Goal: Information Seeking & Learning: Find specific fact

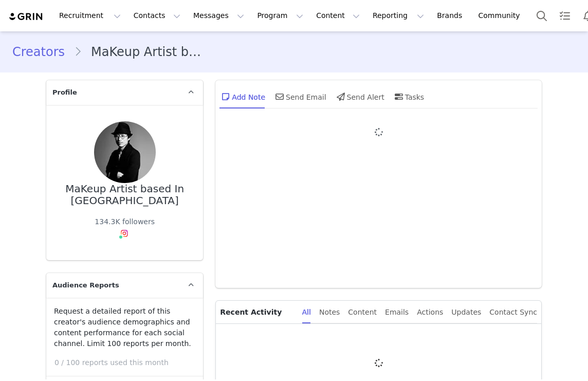
type input "+1 ([GEOGRAPHIC_DATA])"
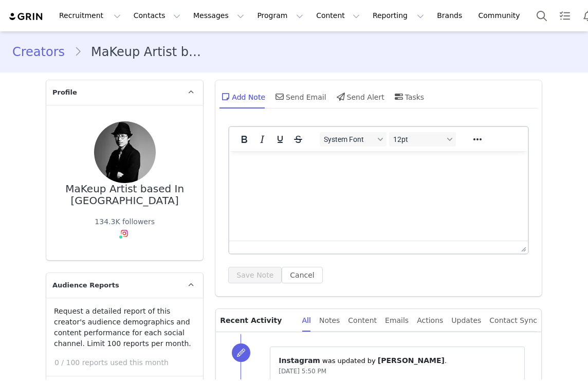
type input "MaKeup Artist based In"
type input "NY"
type input "[EMAIL_ADDRESS][DOMAIN_NAME]"
type input "+1 ([GEOGRAPHIC_DATA])"
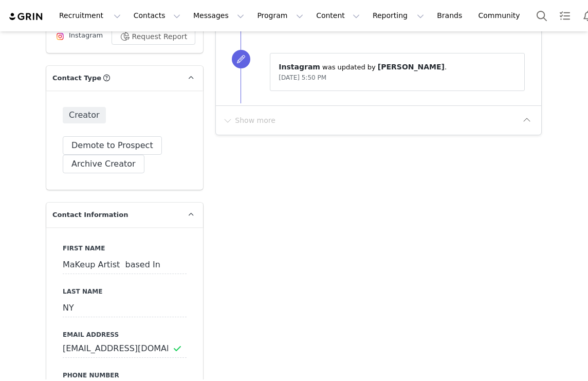
select select
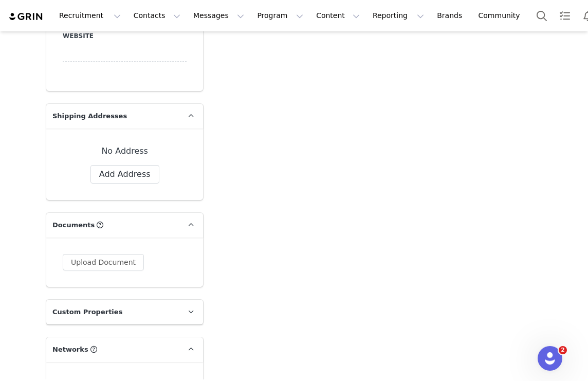
scroll to position [868, 0]
click at [152, 166] on button "Add Address" at bounding box center [124, 175] width 69 height 19
select select
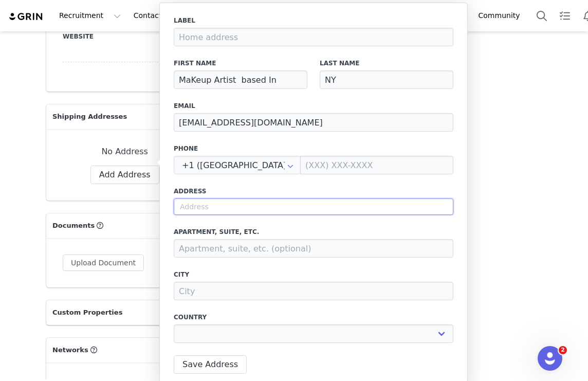
click at [210, 203] on input "text" at bounding box center [314, 206] width 280 height 16
paste input "32 36 83st 2Fl"
type input "32 36 83st 2Fl"
select select
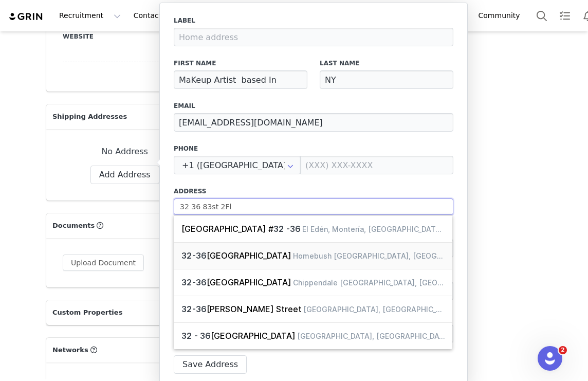
type input "32 36 83st 2Fl"
select select
type input "32 36 83st 2Fl"
select select
type input "32 36 83st 2Fl n"
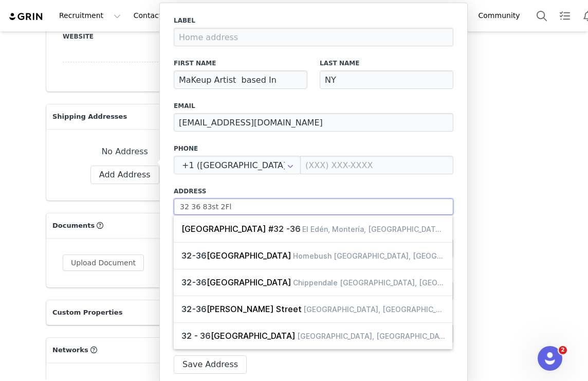
select select
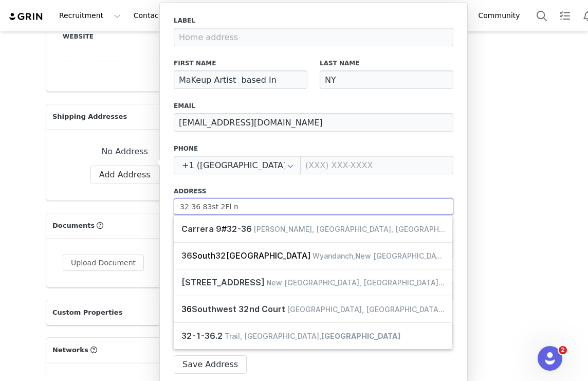
type input "32 36 83st 2Fl"
select select
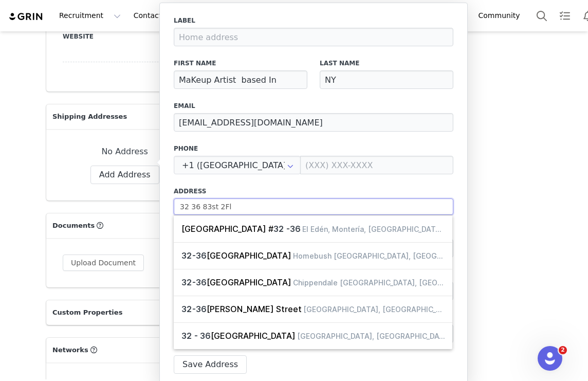
type input "32 36 83st 2Fl"
select select
drag, startPoint x: 240, startPoint y: 204, endPoint x: 219, endPoint y: 204, distance: 20.0
click at [219, 204] on input "32 36 83st 2Fl" at bounding box center [314, 206] width 280 height 16
type input "32 36 83st"
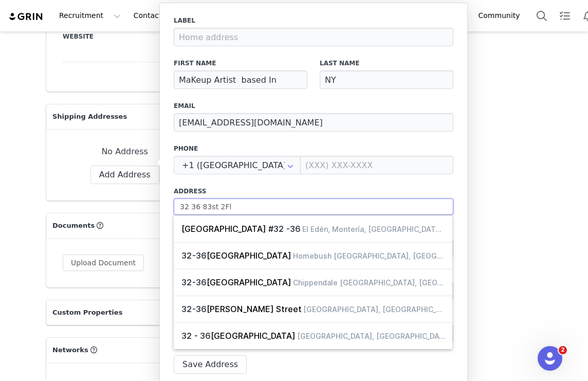
select select
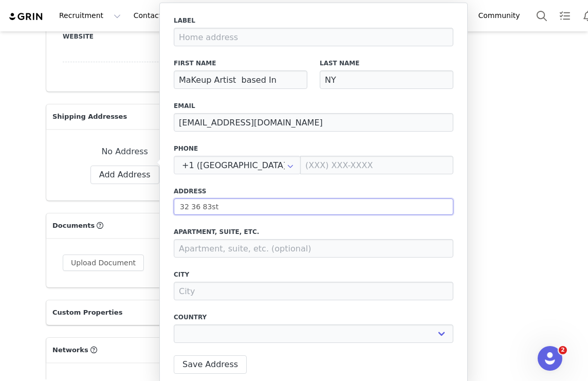
type input "32 36 83st"
select select
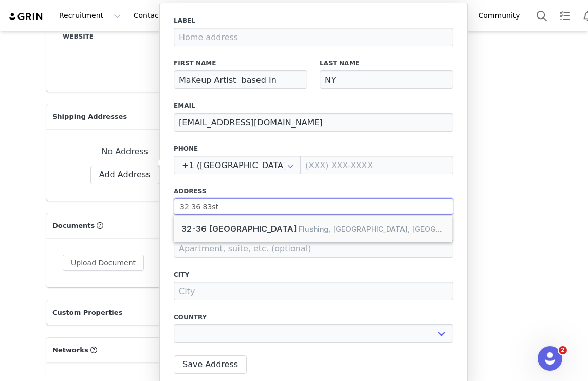
type input "32 36 83st"
select select
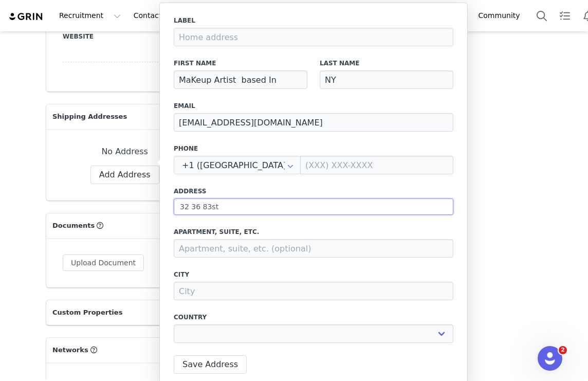
type input "32 36 83st n"
select select
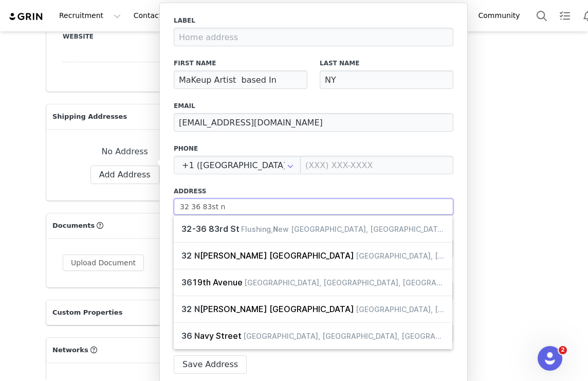
type input "32 36 83st"
select select
type input "32 36 83st"
select select
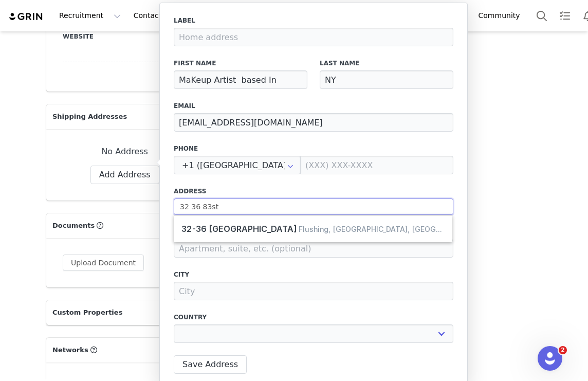
type input "32 36 83st"
select select
type input "32 36 83st e"
select select
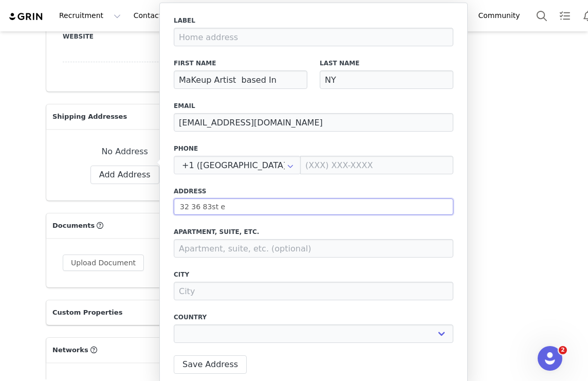
type input "32 36 83st ea"
select select
type input "32 36 83st eat"
select select
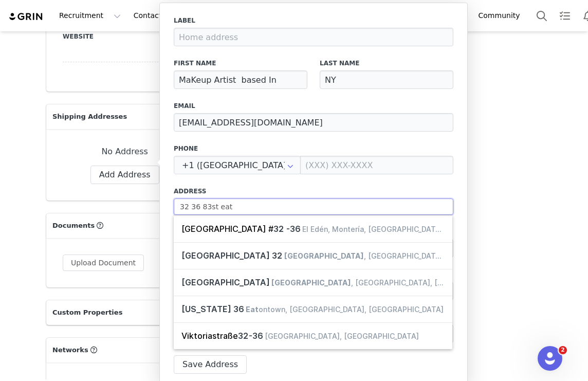
type input "32 36 83st ea"
select select
type input "32 36 83st eas"
select select
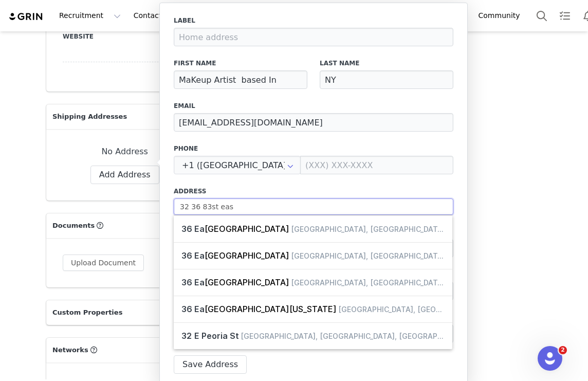
type input "32 36 83st east"
select select
type input "32 36 83st east"
select select
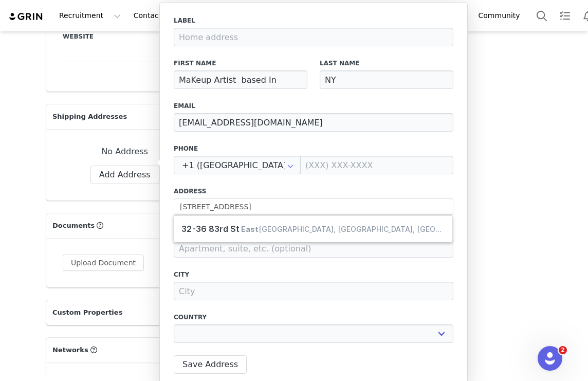
type input "32-36 83rd St"
select select "[object Object]"
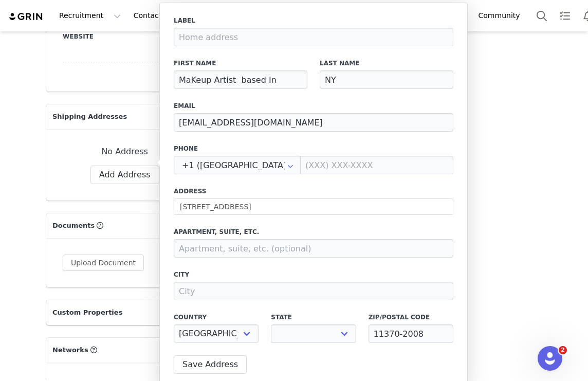
select select "[object Object]"
click at [270, 258] on div "Label First Name MaKeup Artist based In Last Name NY Email fumiakinakagawa@aol.…" at bounding box center [314, 182] width 280 height 333
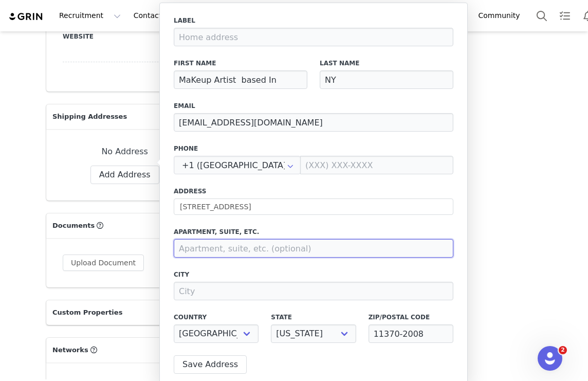
click at [270, 247] on input at bounding box center [314, 248] width 280 height 19
paste input "2Fl"
type input "2Fl"
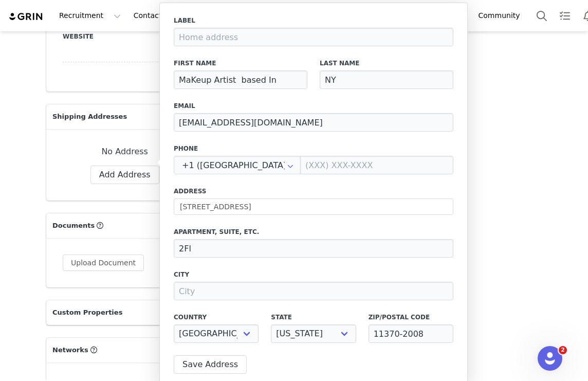
click at [210, 279] on label "City" at bounding box center [314, 274] width 280 height 9
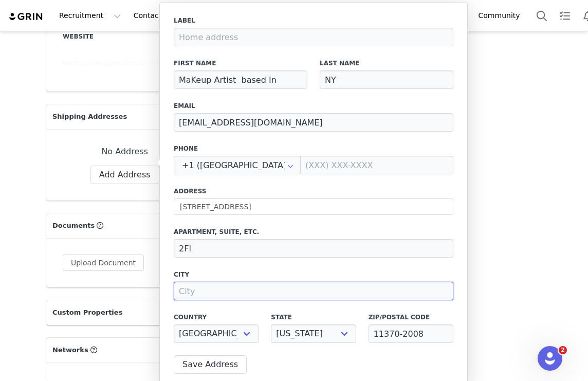
click at [206, 298] on input at bounding box center [314, 291] width 280 height 19
type input "East Elmhurst"
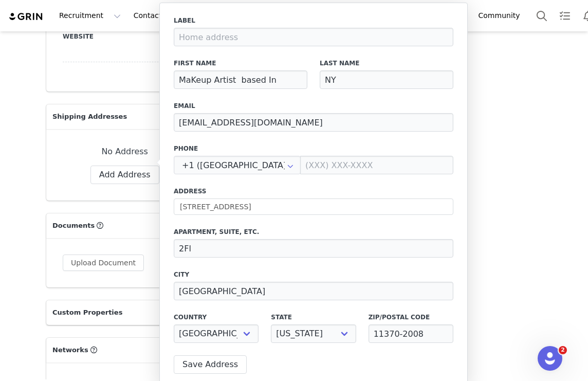
click at [231, 268] on div "Label First Name MaKeup Artist based In Last Name NY Email fumiakinakagawa@aol.…" at bounding box center [314, 182] width 280 height 333
click at [207, 363] on button "Save Address" at bounding box center [210, 364] width 73 height 19
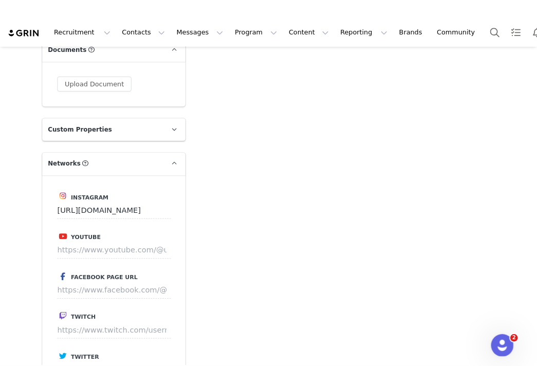
scroll to position [886, 0]
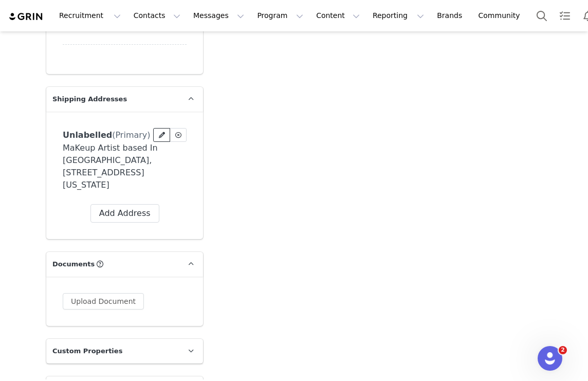
click at [158, 131] on span at bounding box center [161, 135] width 9 height 9
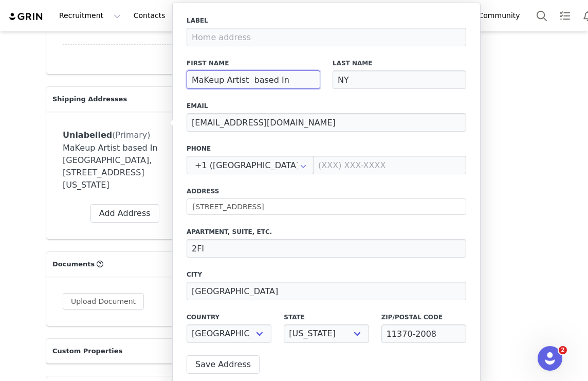
click at [240, 80] on input "MaKeup Artist based In" at bounding box center [254, 79] width 134 height 19
type input "Fumi"
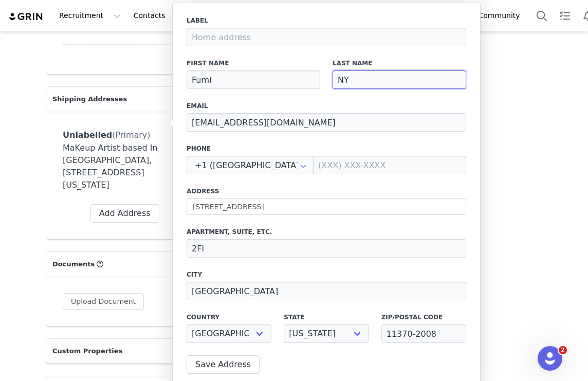
click at [381, 79] on input "NY" at bounding box center [400, 79] width 134 height 19
click at [381, 94] on div "Last Name" at bounding box center [399, 73] width 146 height 43
click at [238, 358] on button "Save Address" at bounding box center [223, 364] width 73 height 19
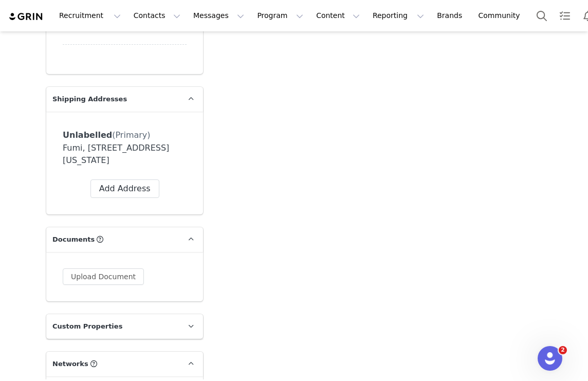
click at [72, 142] on div "Fumi, 32-36 83rd St. 2Fl East Elmhurst, New York 11370 United States" at bounding box center [125, 154] width 124 height 25
copy div "Fumi"
drag, startPoint x: 135, startPoint y: 136, endPoint x: 83, endPoint y: 136, distance: 51.9
click at [83, 142] on div "Fumi, 32-36 83rd St. 2Fl East Elmhurst, New York 11370 United States" at bounding box center [125, 154] width 124 height 25
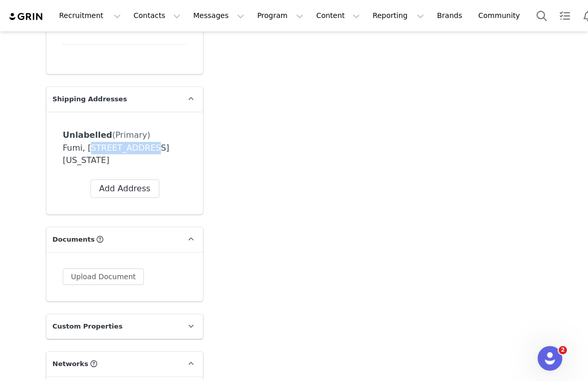
copy div "32-36 83rd St"
click at [155, 142] on div "Fumi, 32-36 83rd St. 2Fl East Elmhurst, New York 11370 United States" at bounding box center [125, 154] width 124 height 25
drag, startPoint x: 91, startPoint y: 148, endPoint x: 155, endPoint y: 135, distance: 65.1
click at [155, 142] on div "Fumi, 32-36 83rd St. 2Fl East Elmhurst, New York 11370 United States" at bounding box center [125, 154] width 124 height 25
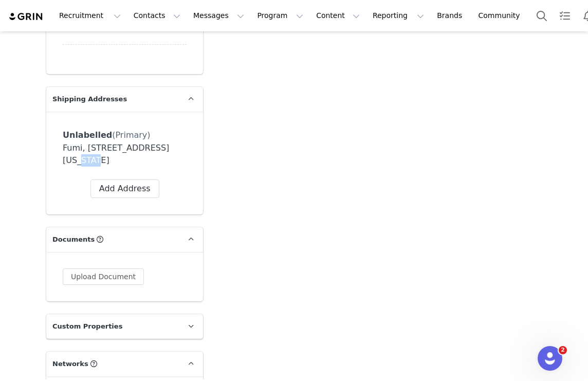
copy div "East Elmhurst"
click at [152, 142] on div "Fumi, 32-36 83rd St. 2Fl East Elmhurst, New York 11370 United States" at bounding box center [125, 154] width 124 height 25
click at [467, 166] on div "Add Note Send Email Send Alert Tasks System Font 12pt To open the popup, press …" at bounding box center [378, 333] width 339 height 2291
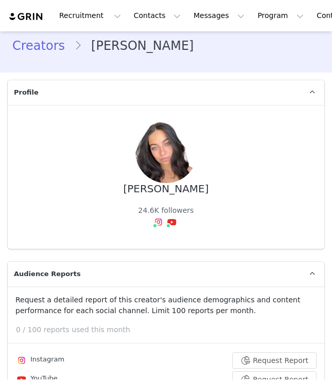
type input "+1 ([GEOGRAPHIC_DATA])"
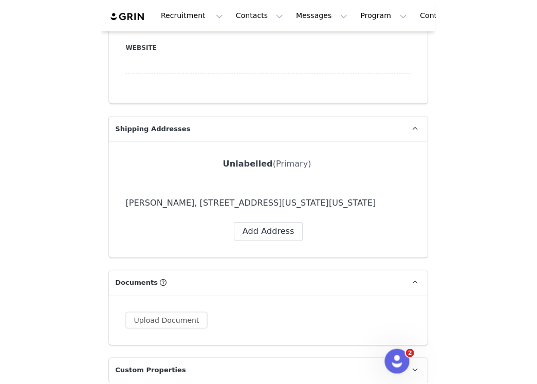
scroll to position [839, 0]
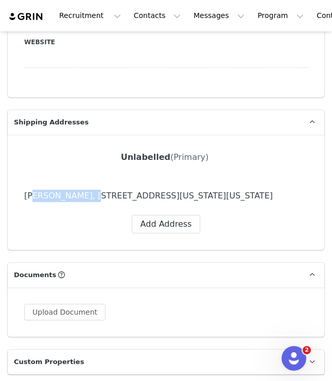
drag, startPoint x: 81, startPoint y: 194, endPoint x: 28, endPoint y: 194, distance: 53.5
click at [28, 194] on div "meera christine, 55 Suffolk St. PH109 New York, New York 10002 United States" at bounding box center [165, 196] width 283 height 12
click at [82, 202] on div "meera christine, 55 Suffolk St. PH109 New York, New York 10002 United States" at bounding box center [165, 196] width 283 height 12
drag, startPoint x: 82, startPoint y: 198, endPoint x: 19, endPoint y: 196, distance: 63.8
click at [19, 196] on div "Unlabelled (Primary) Label First Name meera Last Name christine Email meerachri…" at bounding box center [166, 192] width 316 height 115
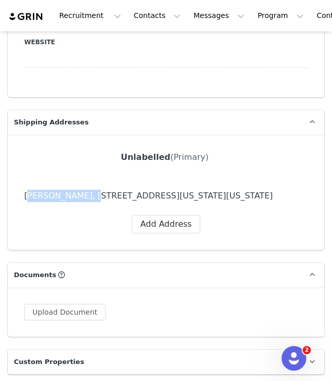
copy div "meera christine"
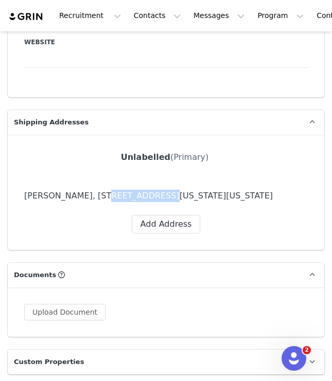
drag, startPoint x: 86, startPoint y: 194, endPoint x: 136, endPoint y: 195, distance: 49.9
click at [136, 195] on div "meera christine, 55 Suffolk St. PH109 New York, New York 10002 United States" at bounding box center [165, 196] width 283 height 12
copy div "55 Suffolk St"
click at [141, 194] on div "meera christine, 55 Suffolk St. PH109 New York, New York 10002 United States" at bounding box center [165, 196] width 283 height 12
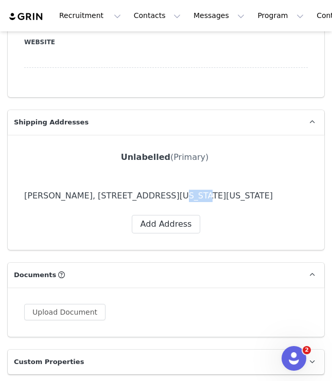
copy div "PH109"
click at [262, 195] on div "meera christine, 55 Suffolk St. PH109 New York, New York 10002 United States" at bounding box center [165, 196] width 283 height 12
copy div "10002"
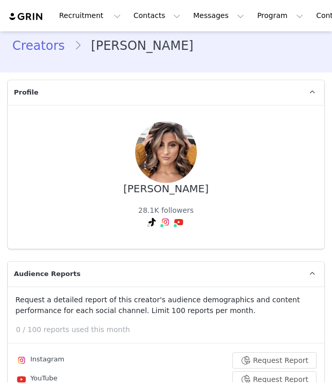
type input "+1 ([GEOGRAPHIC_DATA])"
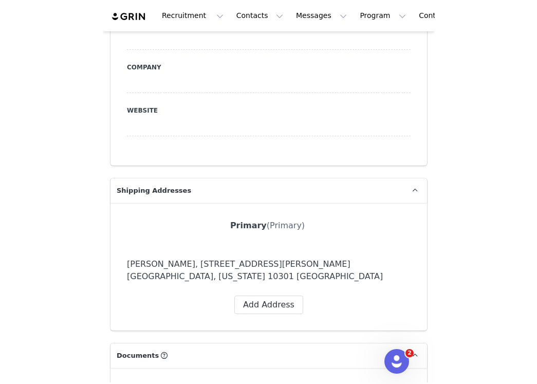
scroll to position [807, 0]
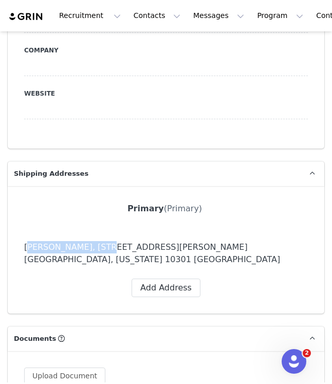
drag, startPoint x: 96, startPoint y: 192, endPoint x: 4, endPoint y: 192, distance: 92.0
copy div "Danielle Papsodero"
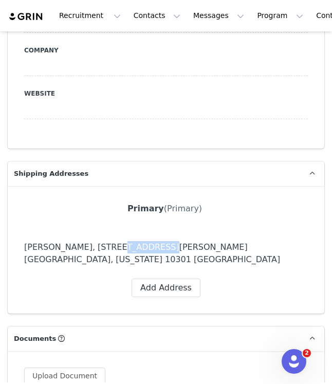
drag, startPoint x: 142, startPoint y: 192, endPoint x: 101, endPoint y: 192, distance: 41.6
click at [101, 241] on div "Danielle Papsodero, 65 Duer Ln. Staten Island, New York 10301 United States" at bounding box center [166, 253] width 284 height 25
copy div "65 Duer Ln"
click at [249, 241] on div "Danielle Papsodero, 65 Duer Ln. Staten Island, New York 10301 United States" at bounding box center [166, 253] width 284 height 25
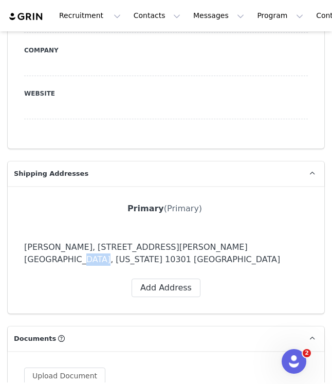
copy div "10301"
